Goal: Use online tool/utility: Utilize a website feature to perform a specific function

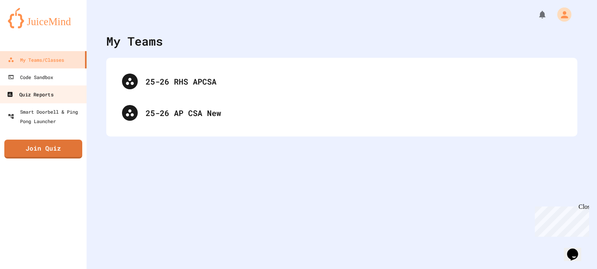
click at [7, 95] on icon at bounding box center [9, 94] width 5 height 5
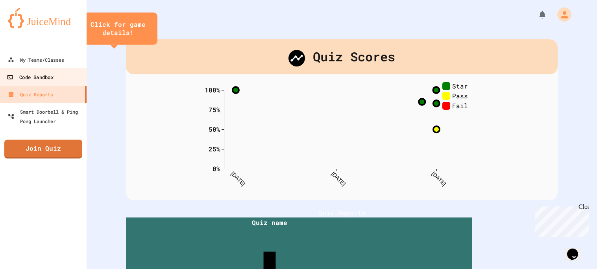
click at [36, 72] on link "Code Sandbox" at bounding box center [43, 77] width 89 height 18
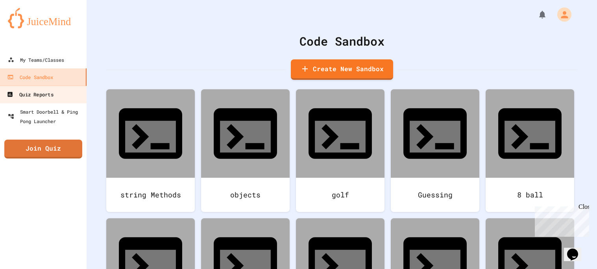
click at [45, 93] on div "Quiz Reports" at bounding box center [30, 95] width 46 height 10
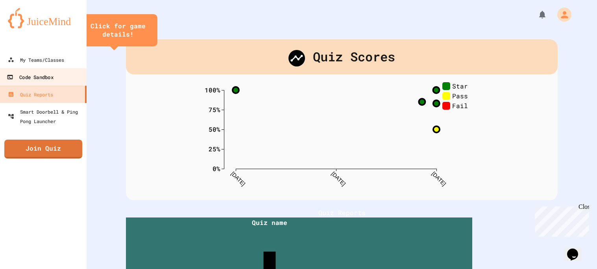
click at [63, 70] on link "Code Sandbox" at bounding box center [43, 77] width 89 height 18
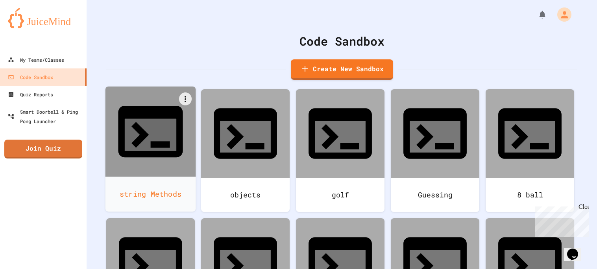
click at [146, 177] on div "string Methods" at bounding box center [151, 194] width 91 height 35
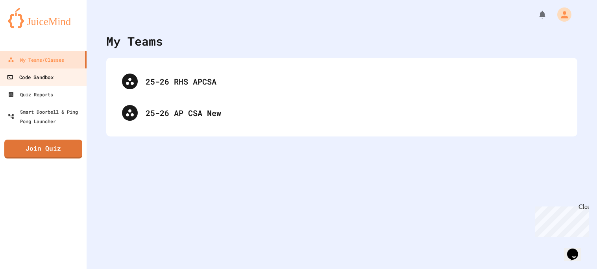
click at [39, 74] on div "Code Sandbox" at bounding box center [30, 77] width 46 height 10
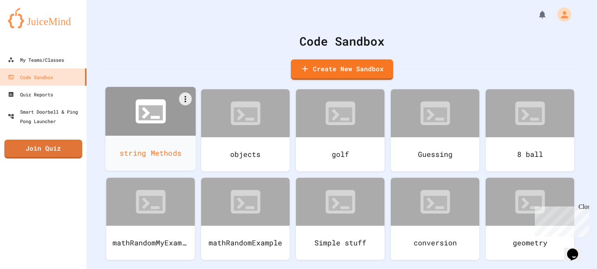
click at [144, 124] on icon at bounding box center [151, 111] width 36 height 36
